Goal: Navigation & Orientation: Find specific page/section

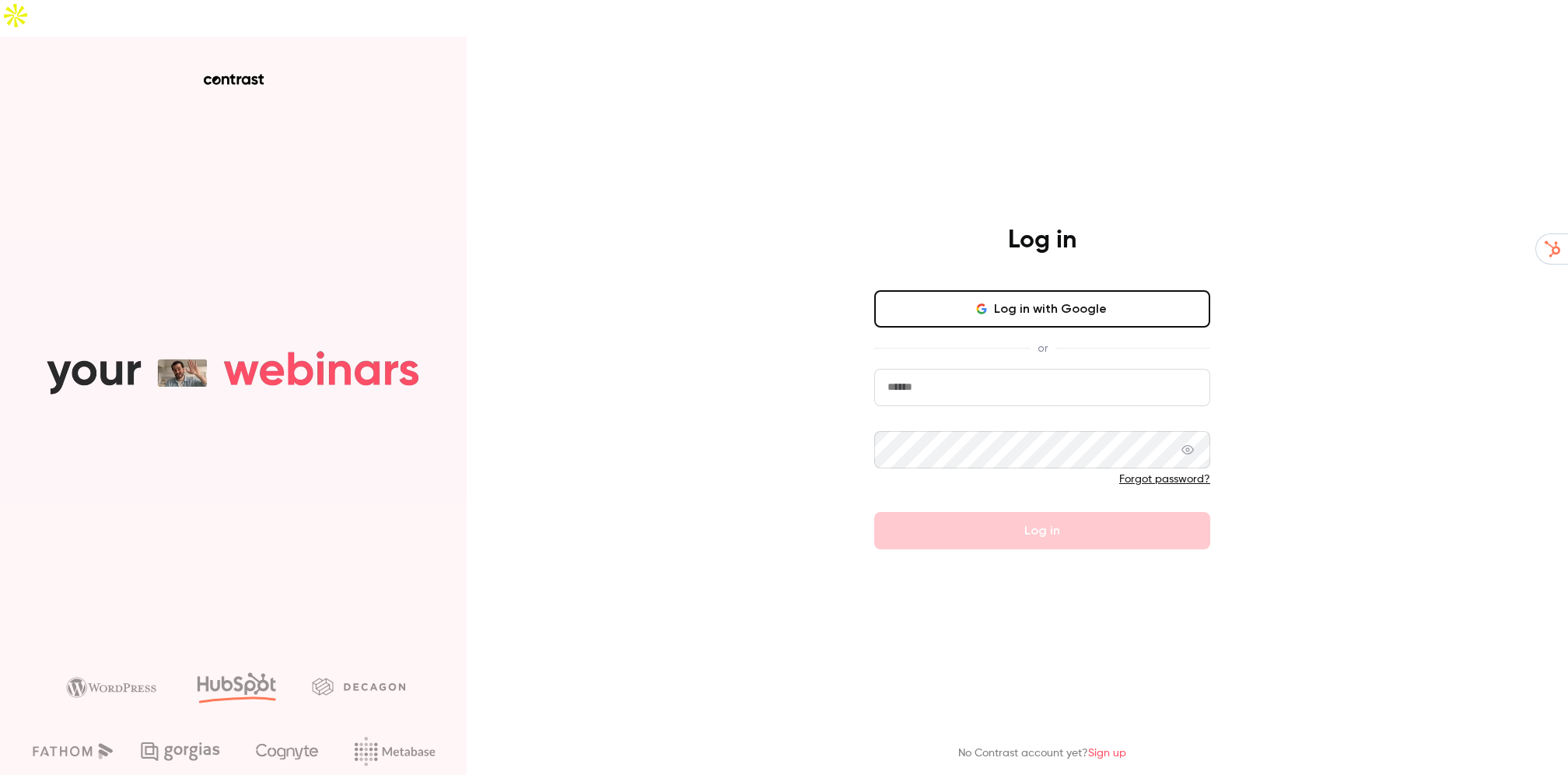
click at [958, 290] on button "Log in with Google" at bounding box center [1042, 308] width 336 height 37
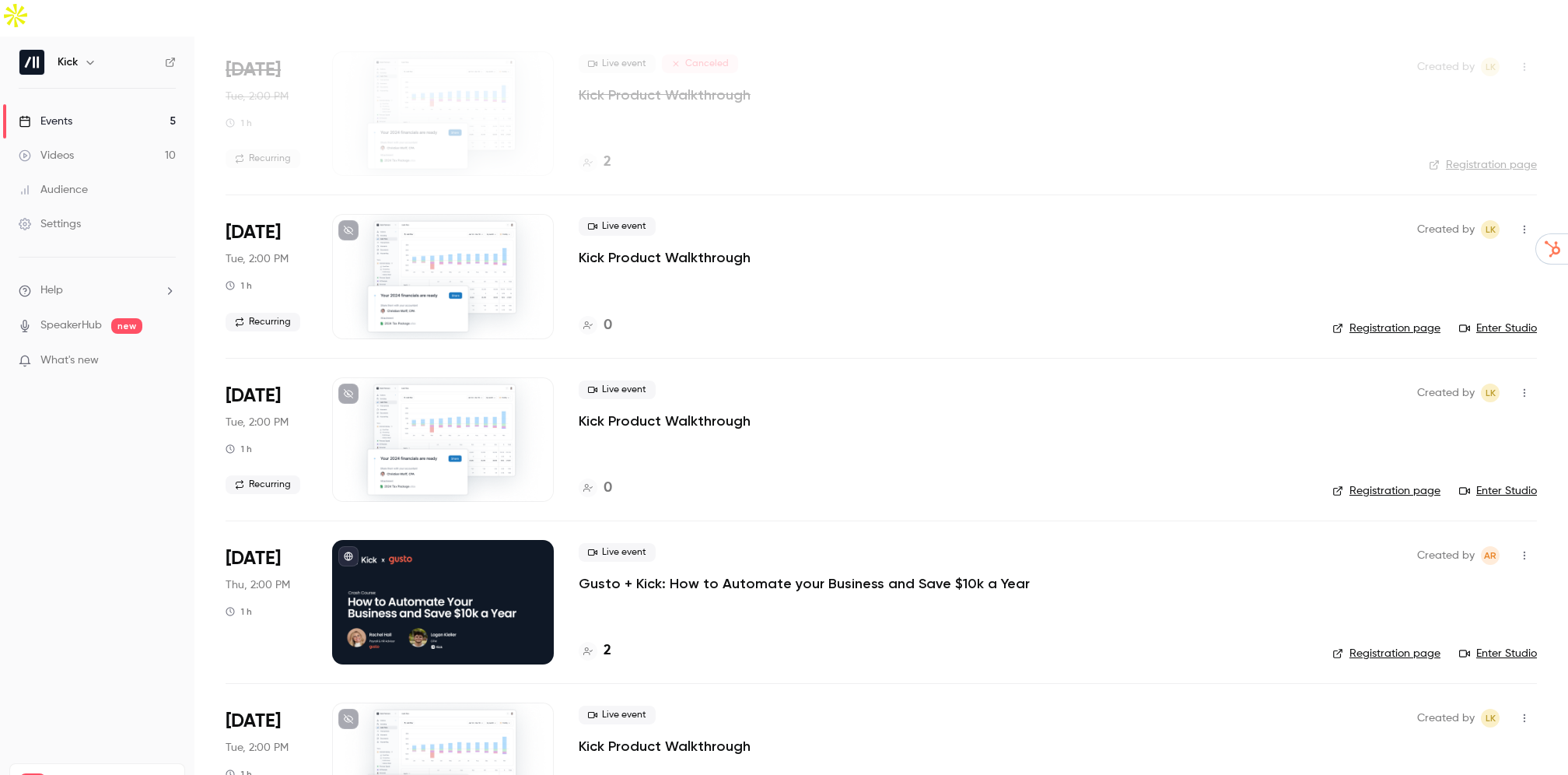
scroll to position [125, 0]
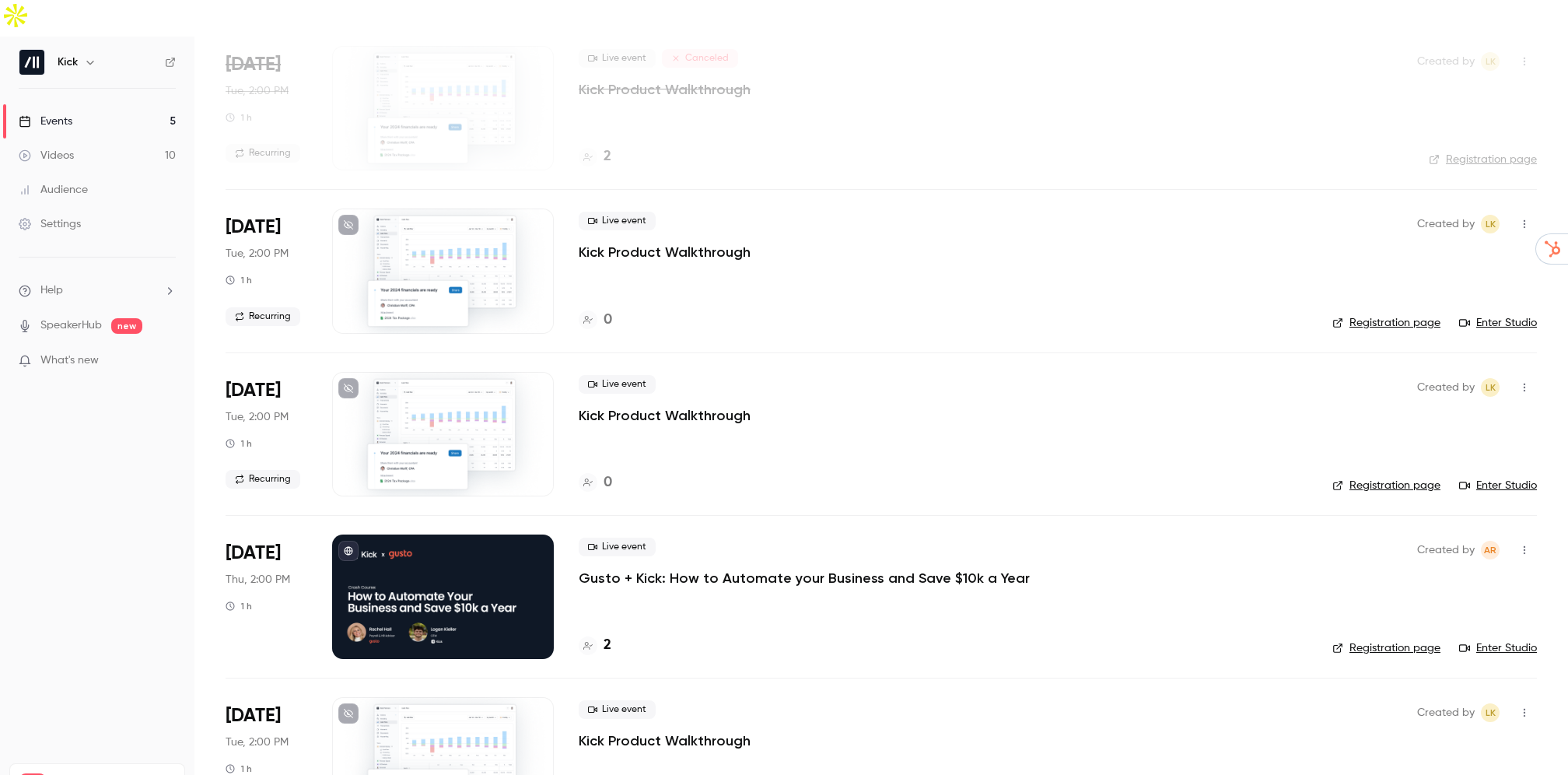
click at [599, 635] on div "2" at bounding box center [595, 645] width 33 height 21
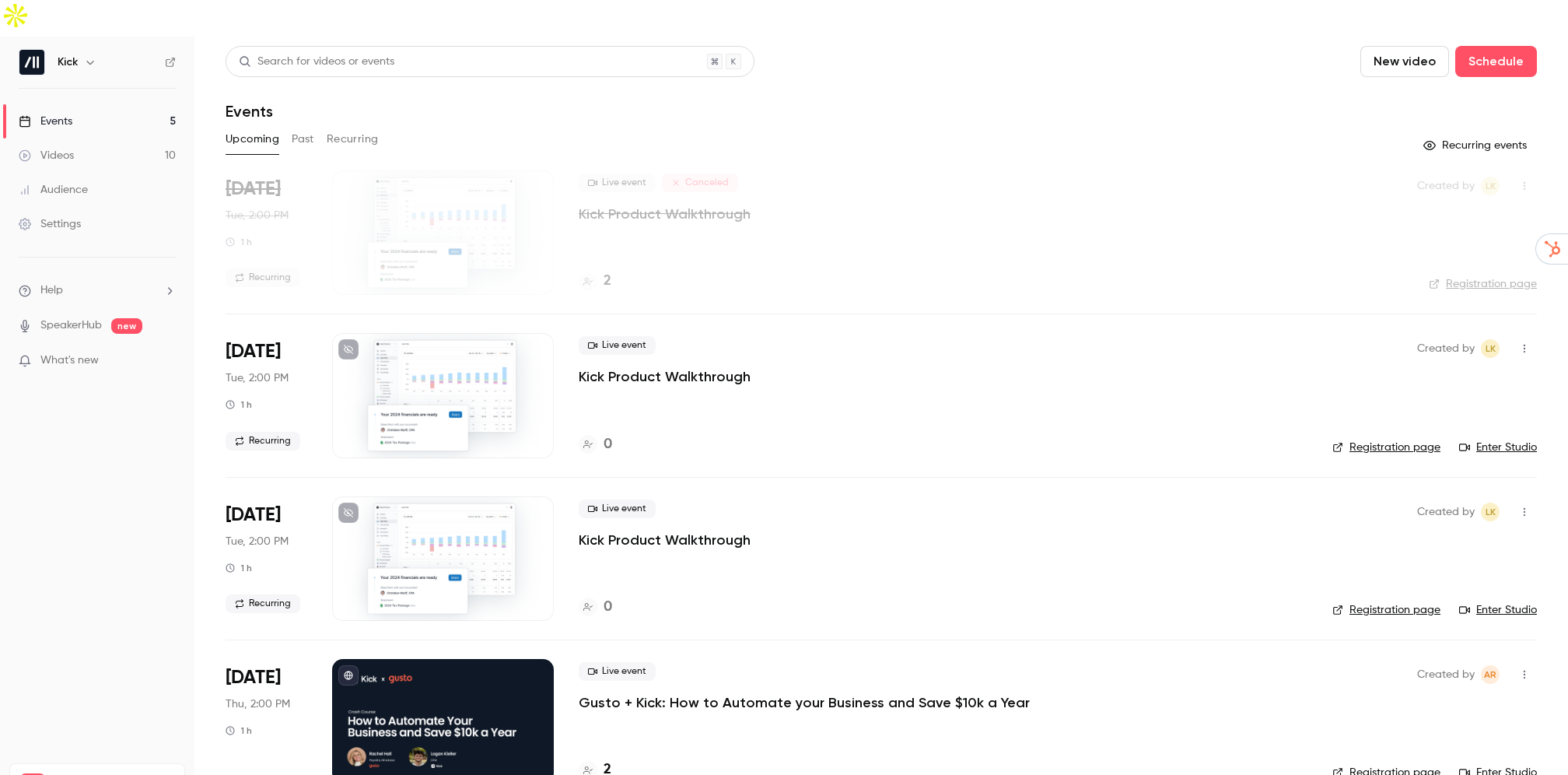
scroll to position [162, 0]
